Goal: Information Seeking & Learning: Learn about a topic

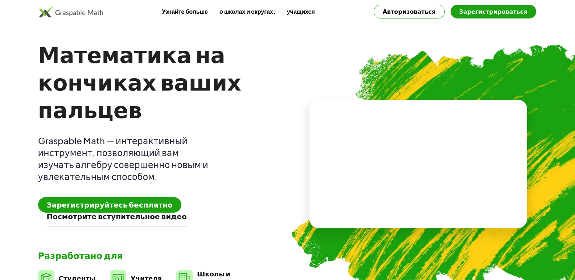
click at [492, 63] on img at bounding box center [460, 167] width 371 height 313
drag, startPoint x: 87, startPoint y: 41, endPoint x: 82, endPoint y: 38, distance: 6.0
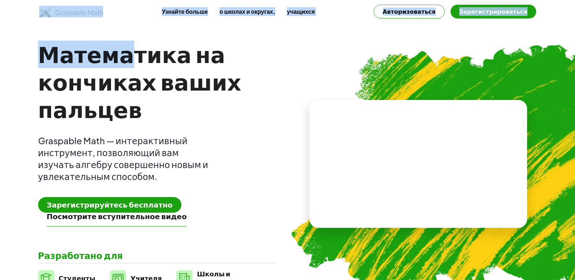
drag, startPoint x: 117, startPoint y: 24, endPoint x: 88, endPoint y: 18, distance: 29.6
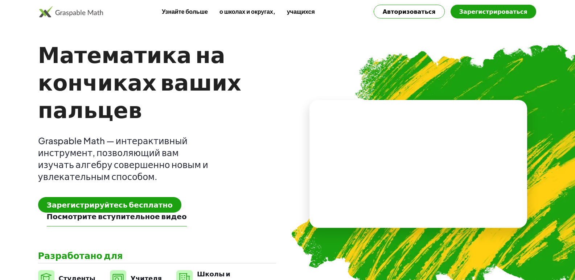
drag, startPoint x: 258, startPoint y: 117, endPoint x: 139, endPoint y: 133, distance: 119.7
click at [252, 118] on h1 "Математика на кончиках ваших пальцев" at bounding box center [153, 82] width 231 height 83
drag, startPoint x: 38, startPoint y: 137, endPoint x: 104, endPoint y: 136, distance: 66.0
click at [104, 136] on font "Graspable Math — интерактивный инструмент, позволяющий вам изучать алгебру сове…" at bounding box center [123, 158] width 170 height 47
copy font "Graspable Math"
